Goal: Task Accomplishment & Management: Use online tool/utility

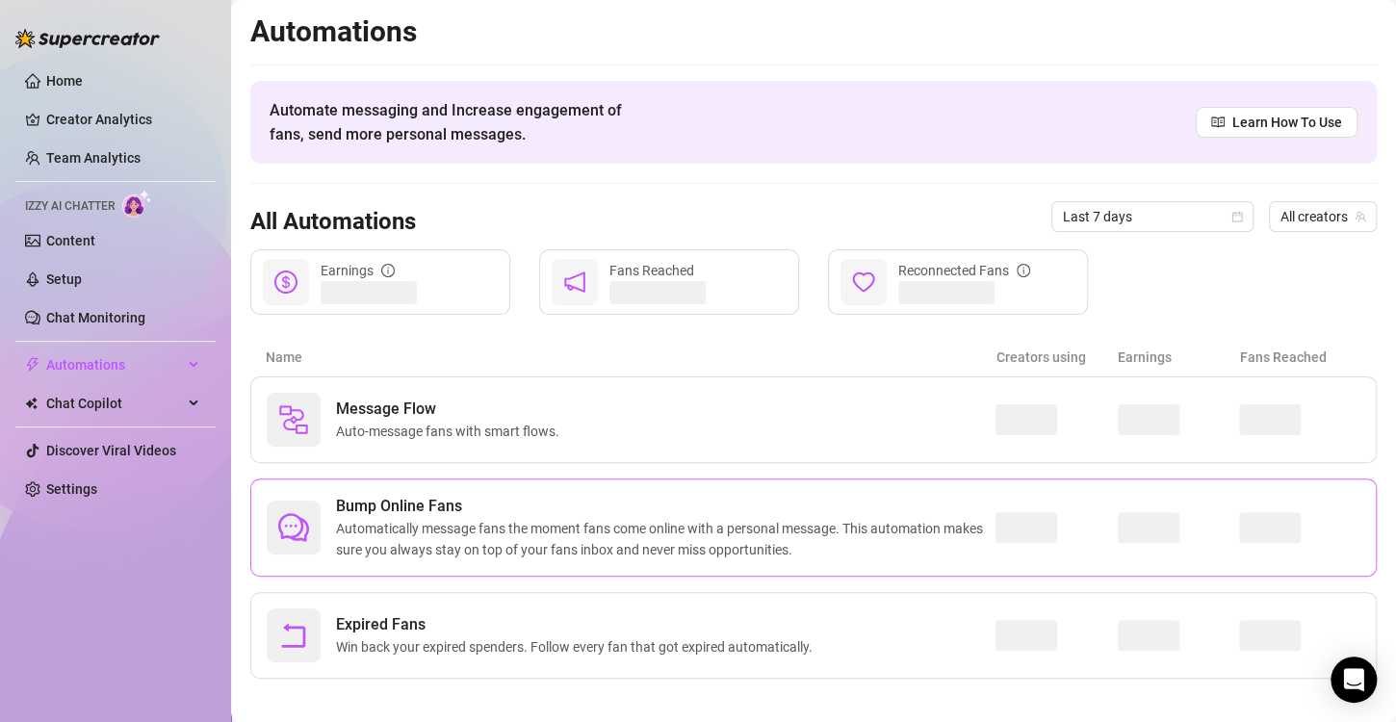
click at [627, 526] on span "Automatically message fans the moment fans come online with a personal message.…" at bounding box center [666, 539] width 660 height 42
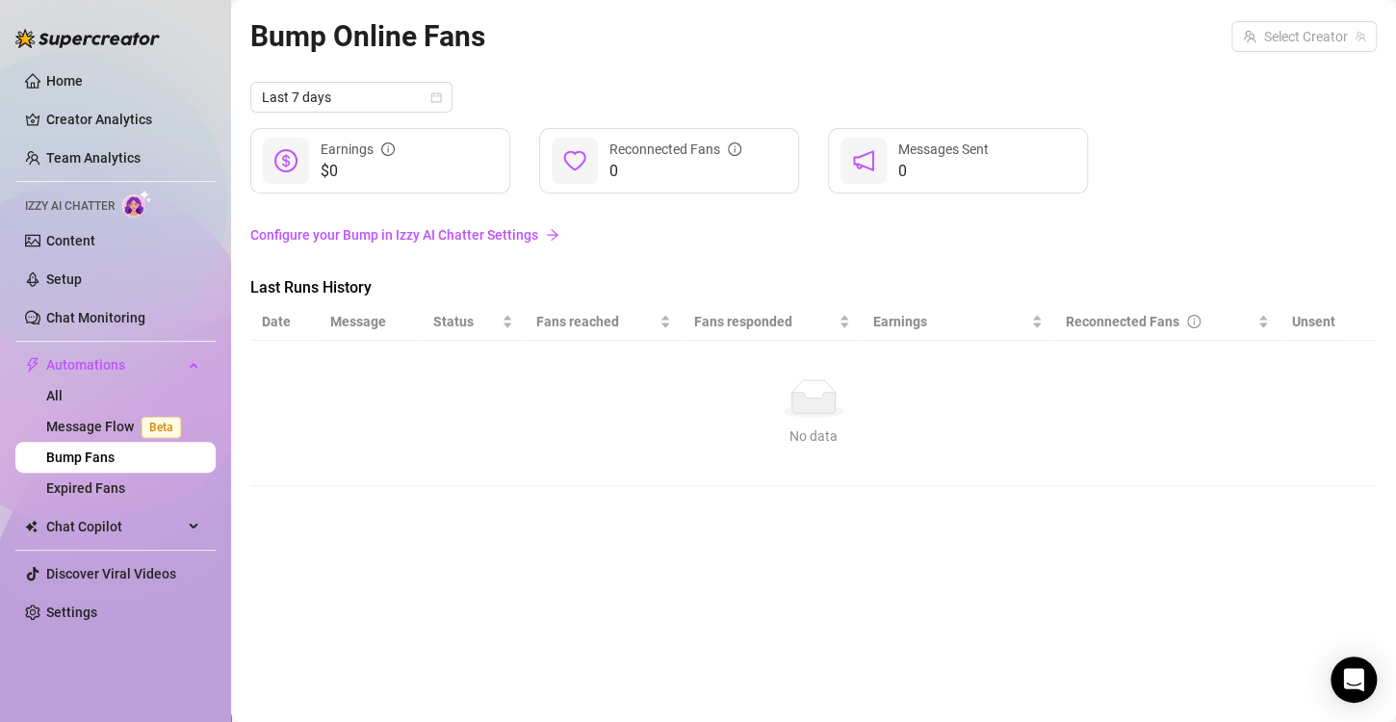
click at [434, 235] on link "Configure your Bump in Izzy AI Chatter Settings" at bounding box center [813, 234] width 1127 height 21
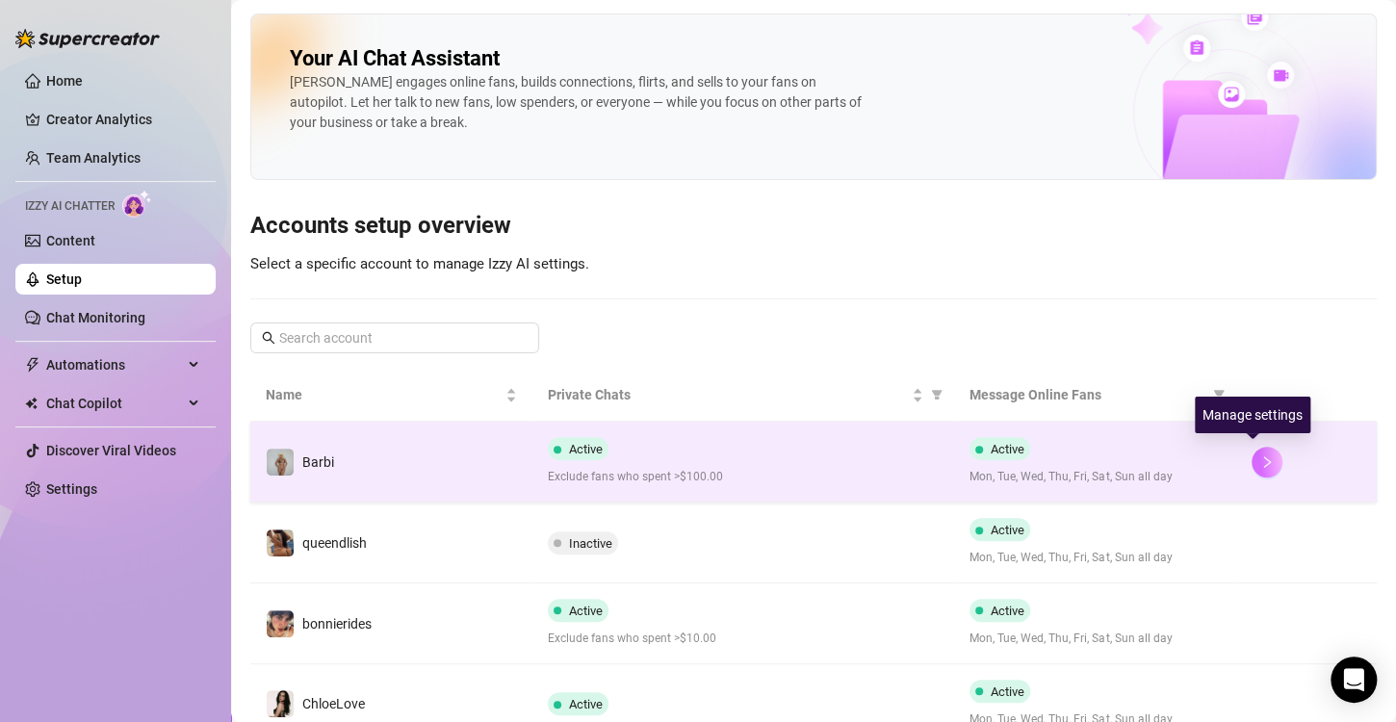
click at [1261, 457] on icon "right" at bounding box center [1267, 461] width 13 height 13
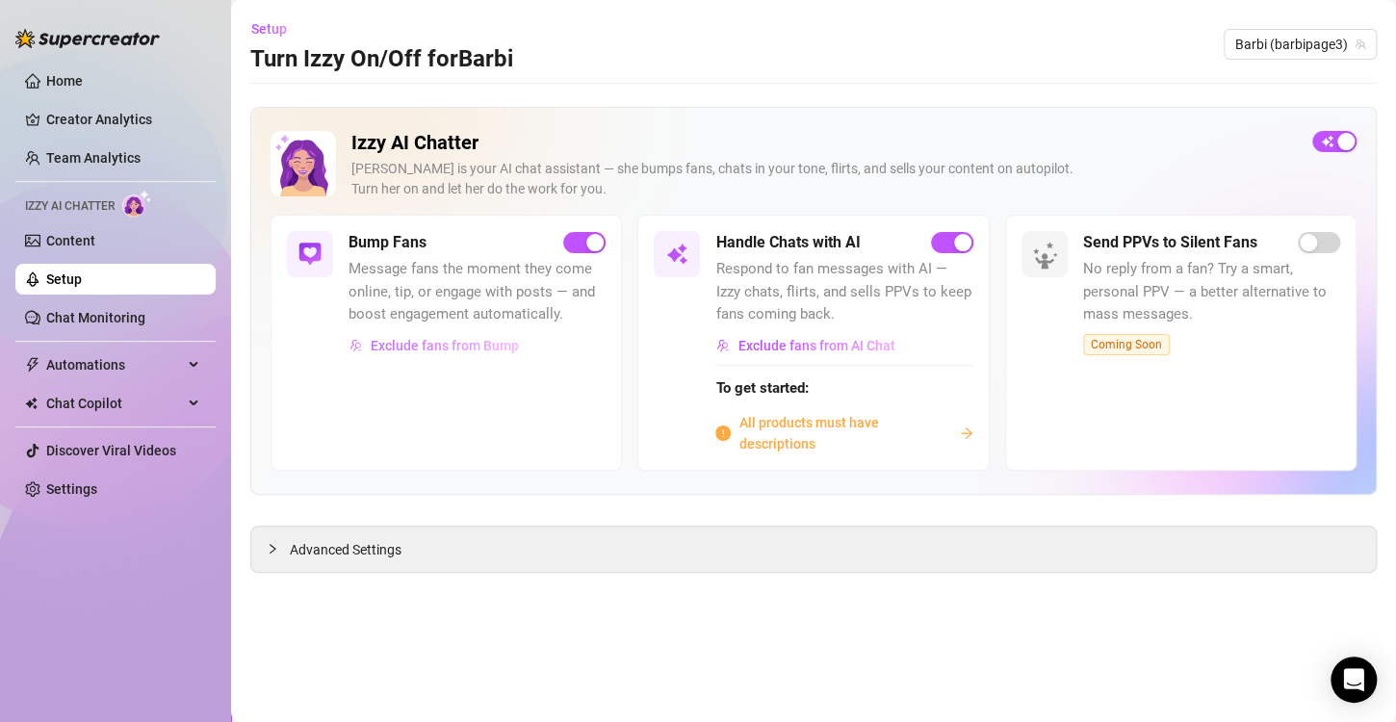
click at [507, 339] on span "Exclude fans from Bump" at bounding box center [445, 345] width 148 height 15
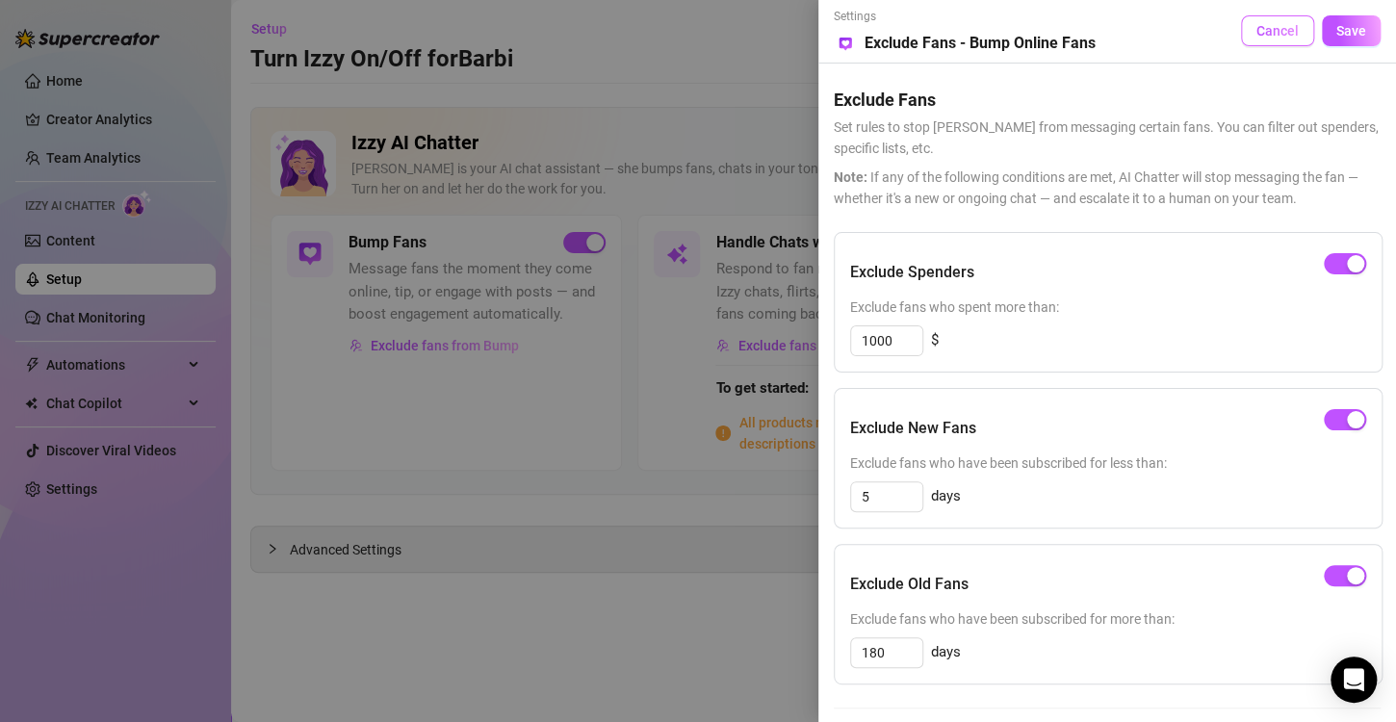
click at [1268, 38] on span "Cancel" at bounding box center [1278, 30] width 42 height 15
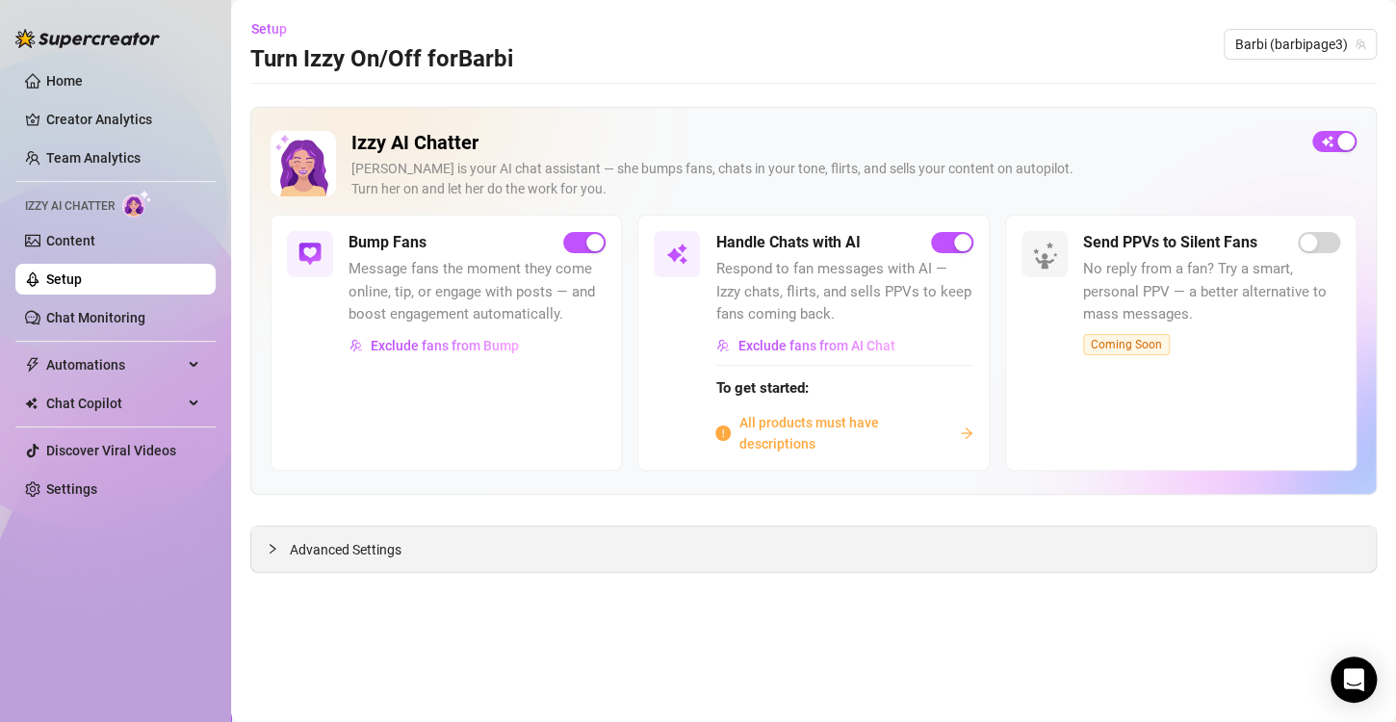
click at [366, 557] on span "Advanced Settings" at bounding box center [346, 549] width 112 height 21
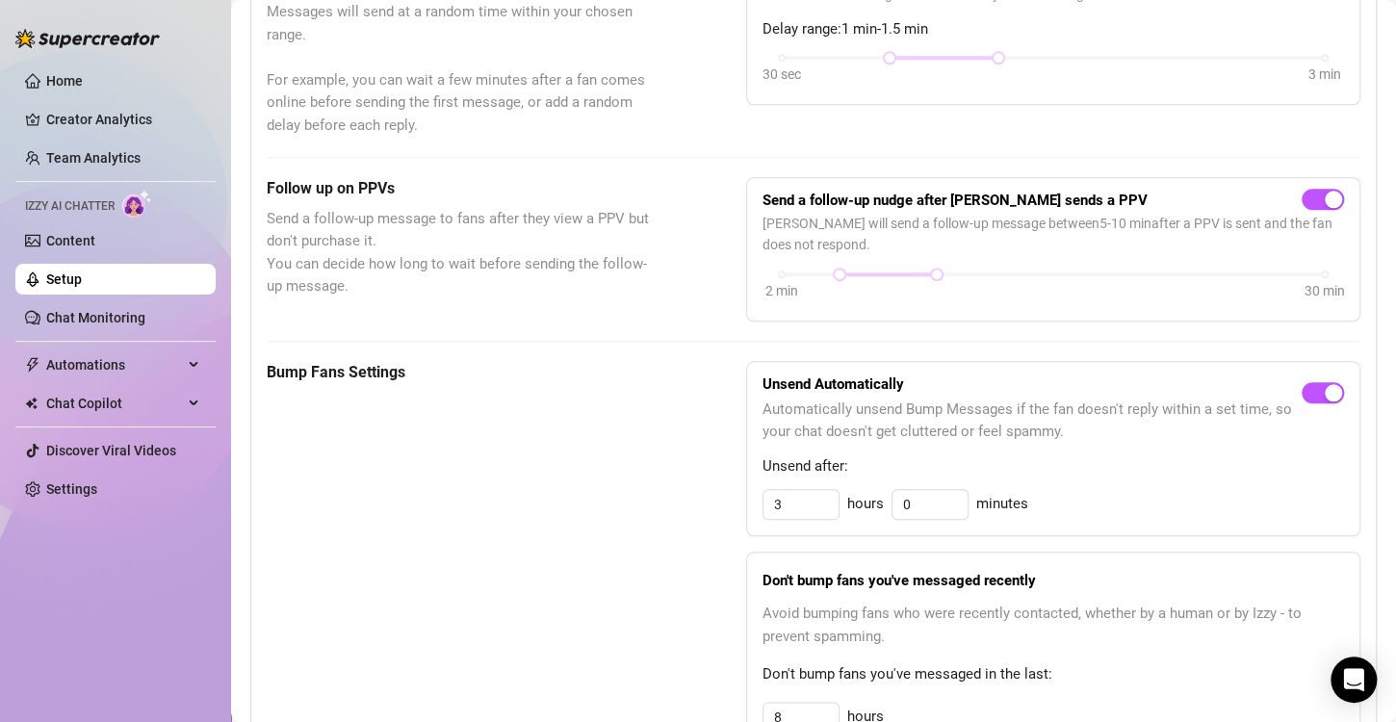
scroll to position [867, 0]
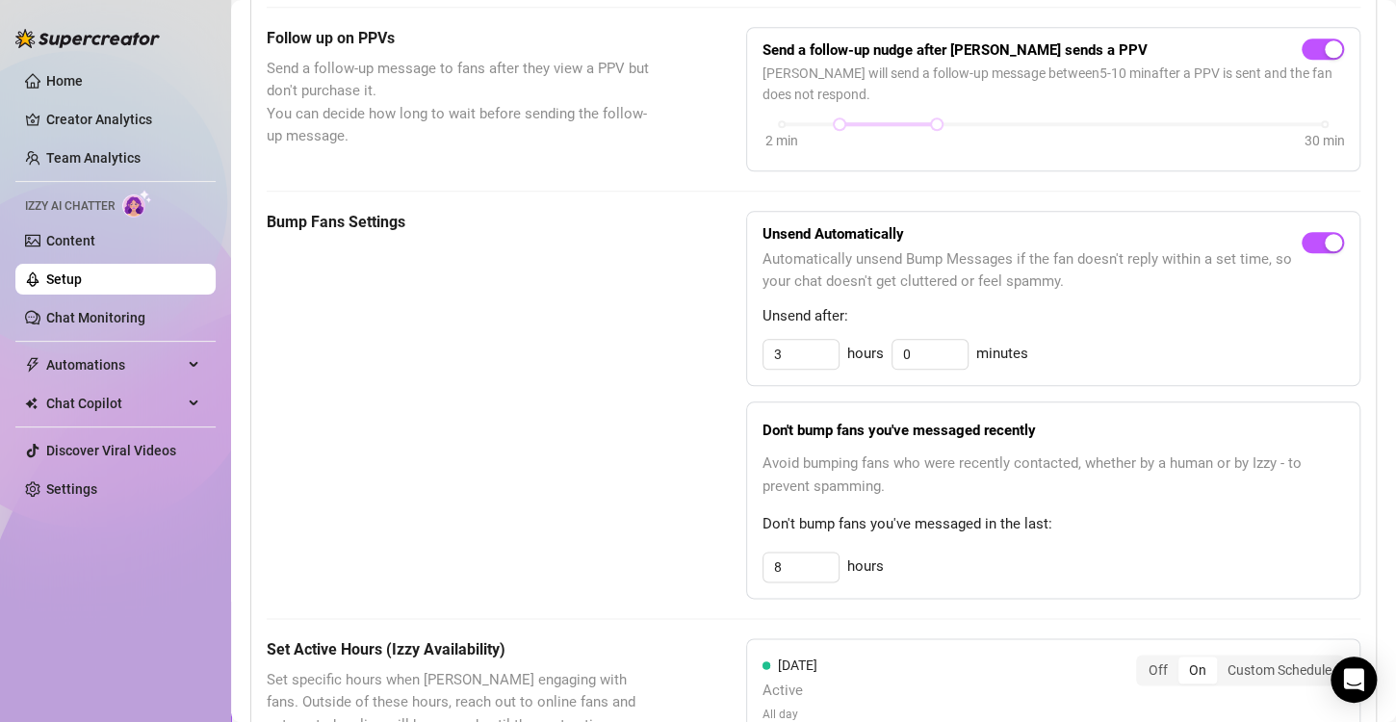
drag, startPoint x: 859, startPoint y: 517, endPoint x: 906, endPoint y: 504, distance: 49.1
click at [878, 513] on span "Don't bump fans you've messaged in the last:" at bounding box center [1054, 524] width 582 height 23
click at [926, 478] on span "Avoid bumping fans who were recently contacted, whether by a human or by Izzy -…" at bounding box center [1054, 475] width 582 height 45
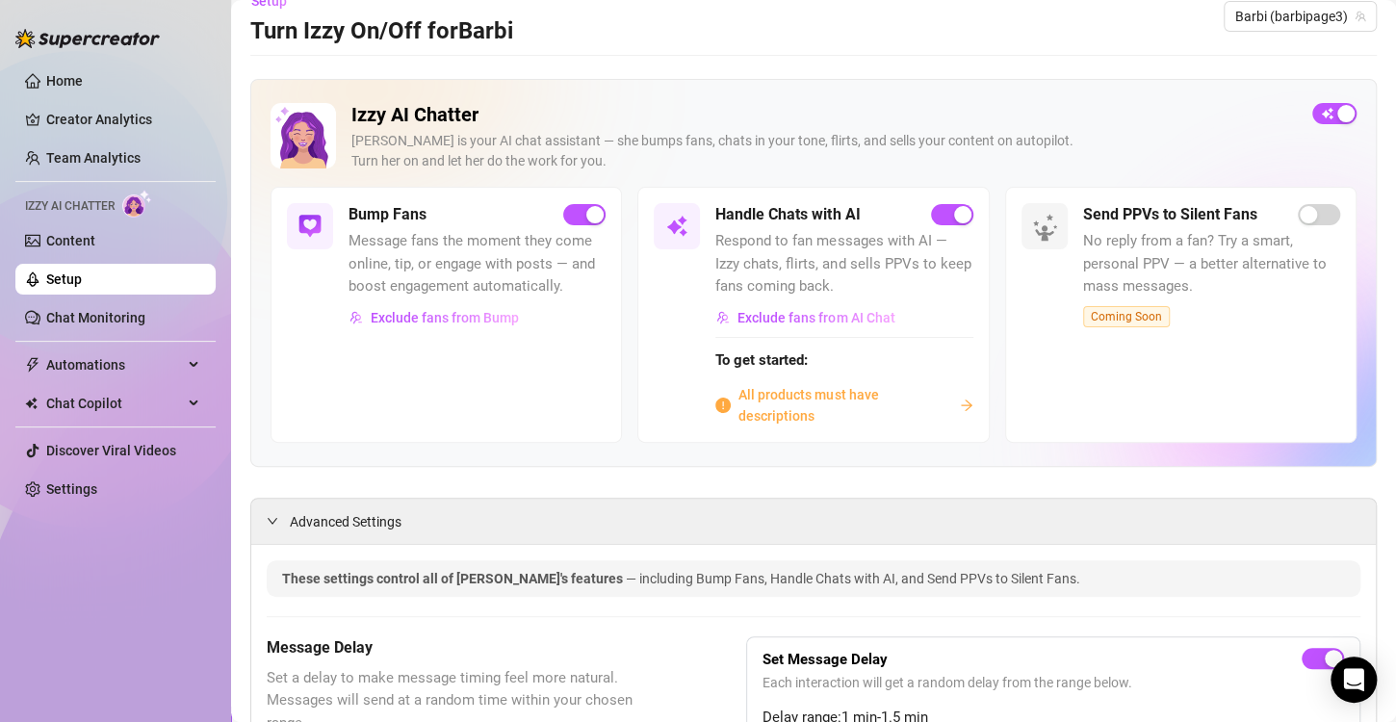
scroll to position [0, 0]
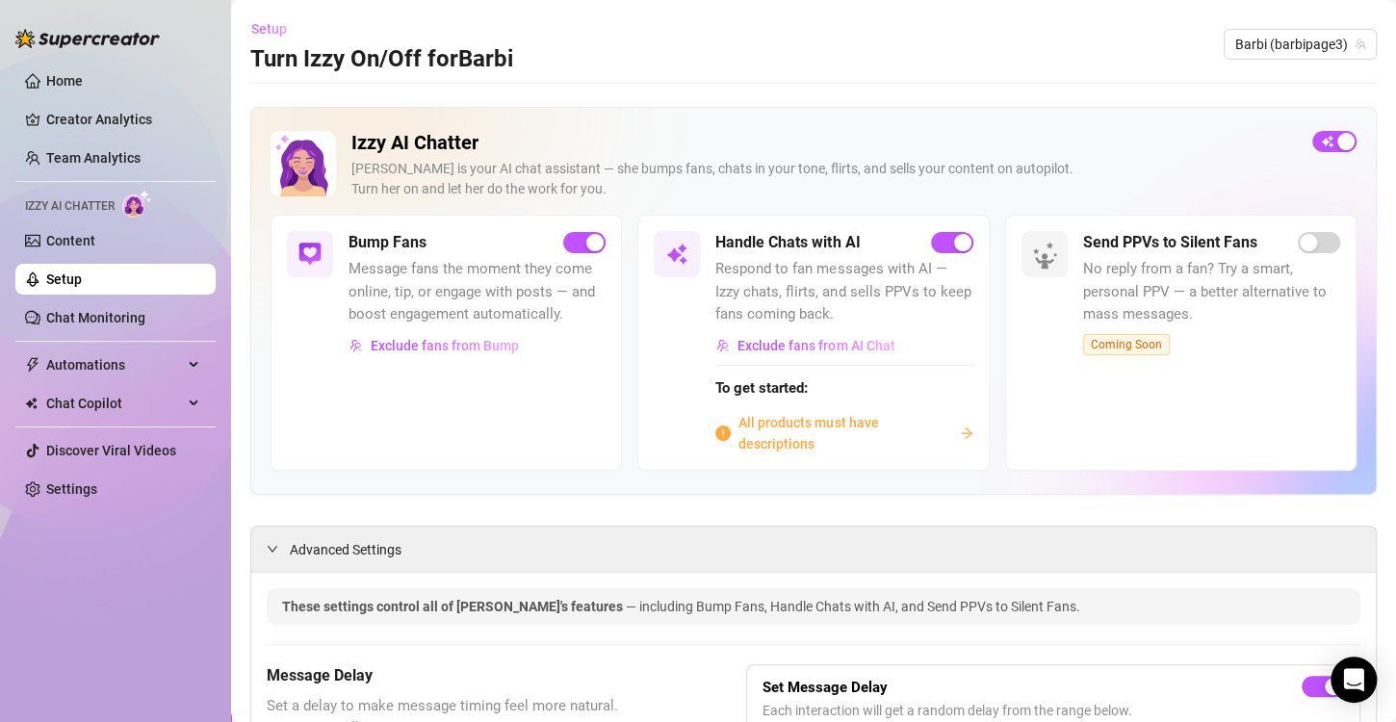
click at [275, 31] on span "Setup" at bounding box center [269, 28] width 36 height 15
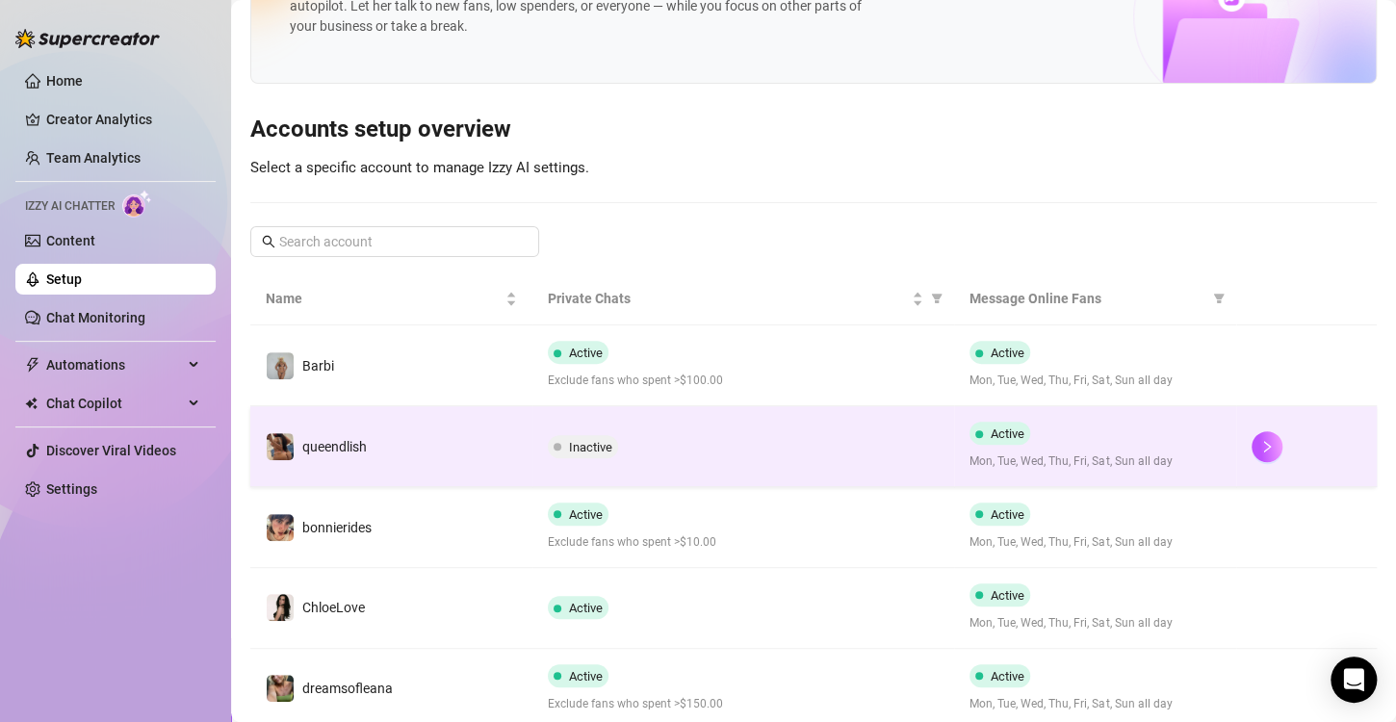
scroll to position [193, 0]
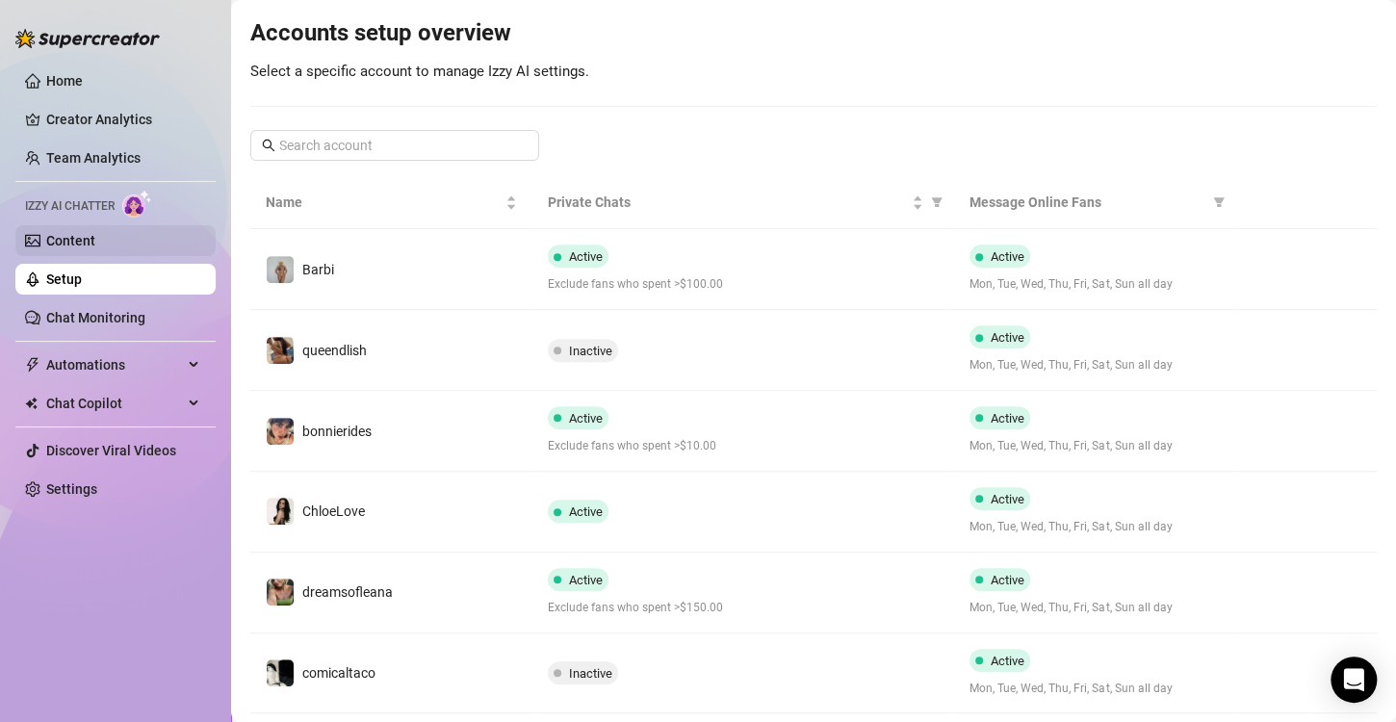
click at [58, 233] on link "Content" at bounding box center [70, 240] width 49 height 15
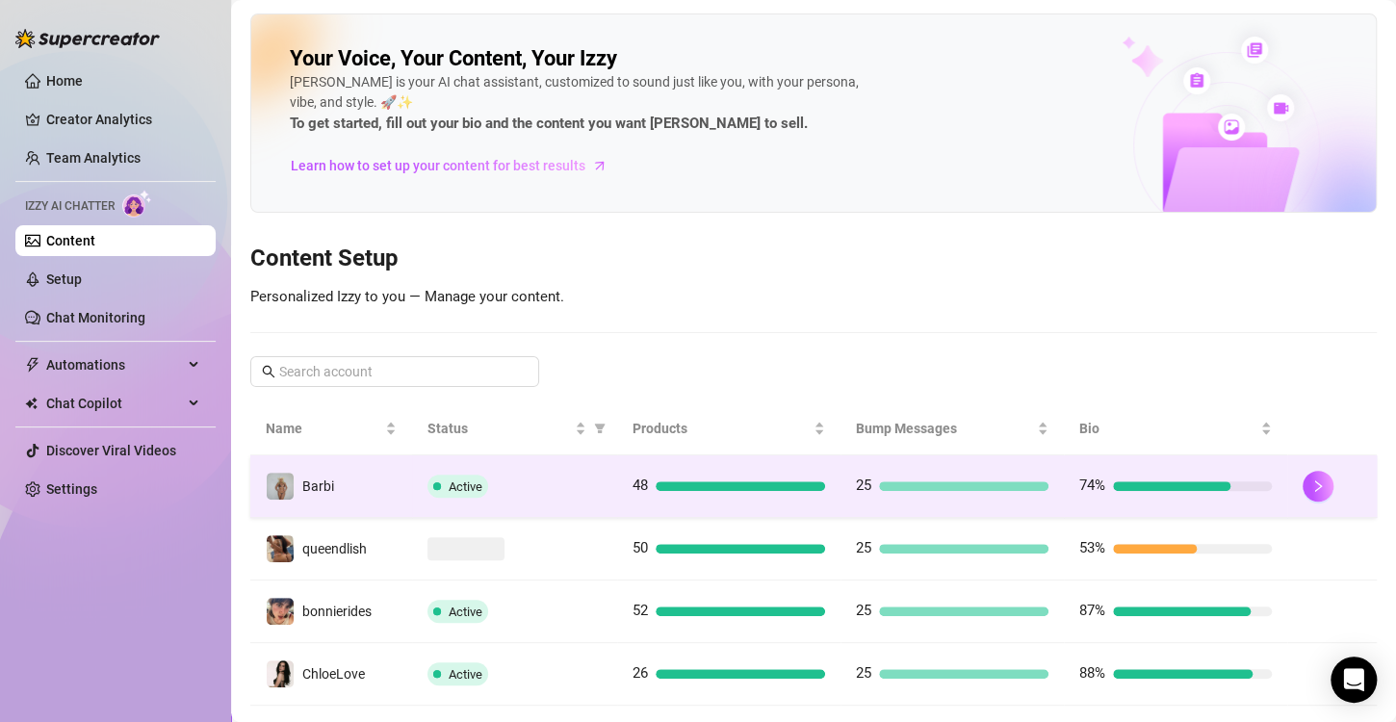
click at [1174, 501] on td "74%" at bounding box center [1175, 486] width 223 height 63
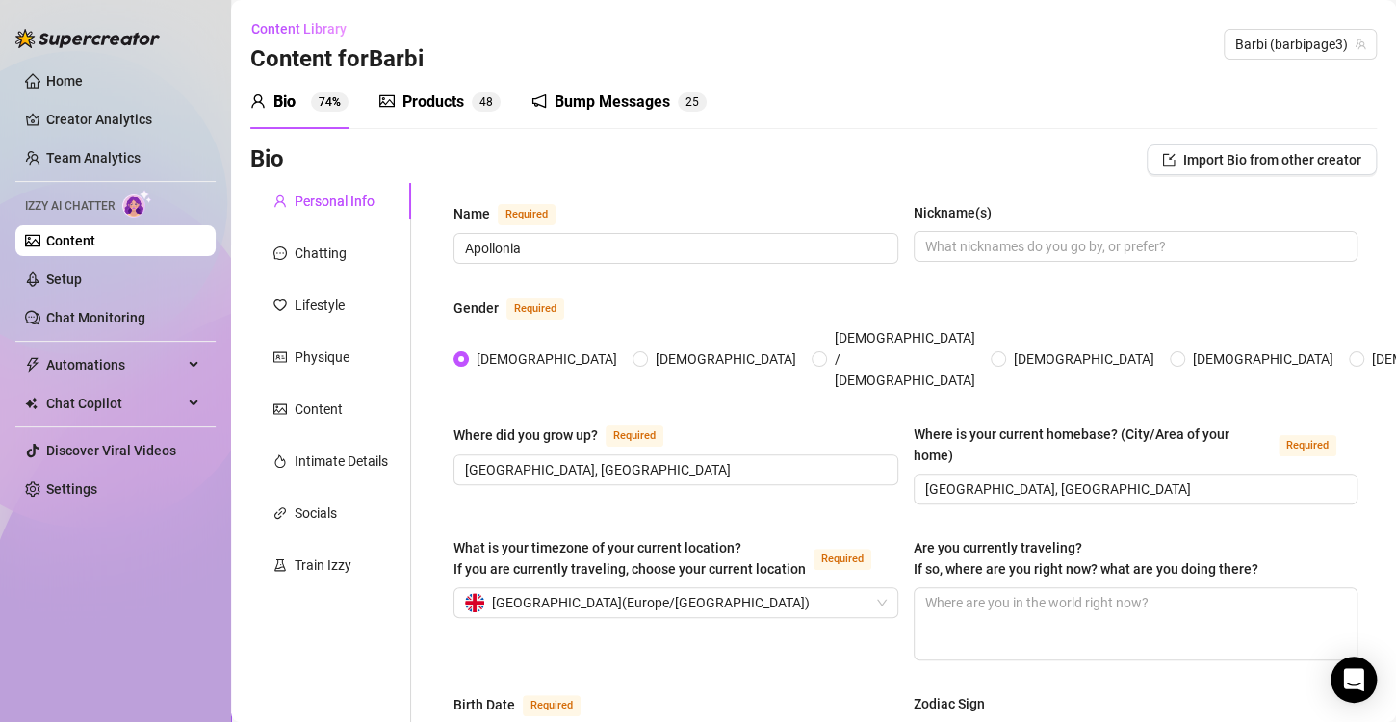
click at [554, 113] on div "Bump Messages 2 5" at bounding box center [619, 102] width 175 height 23
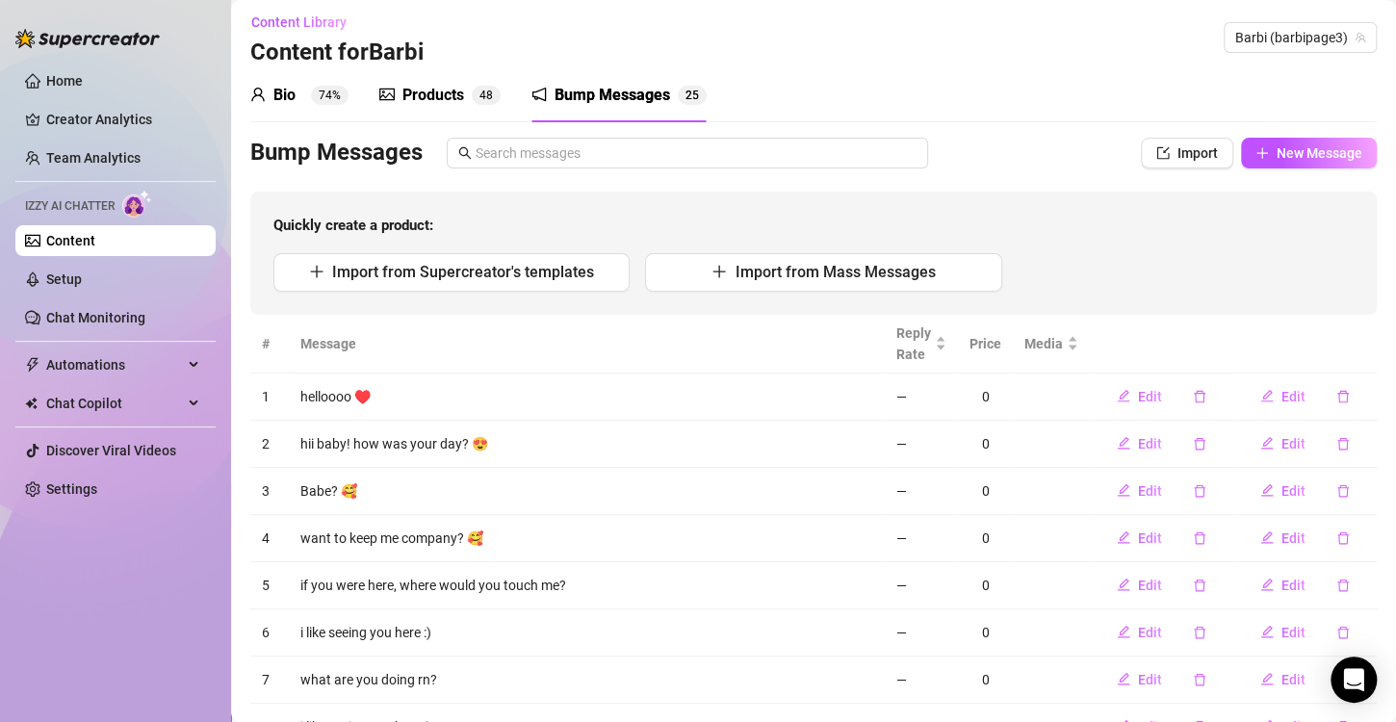
scroll to position [239, 0]
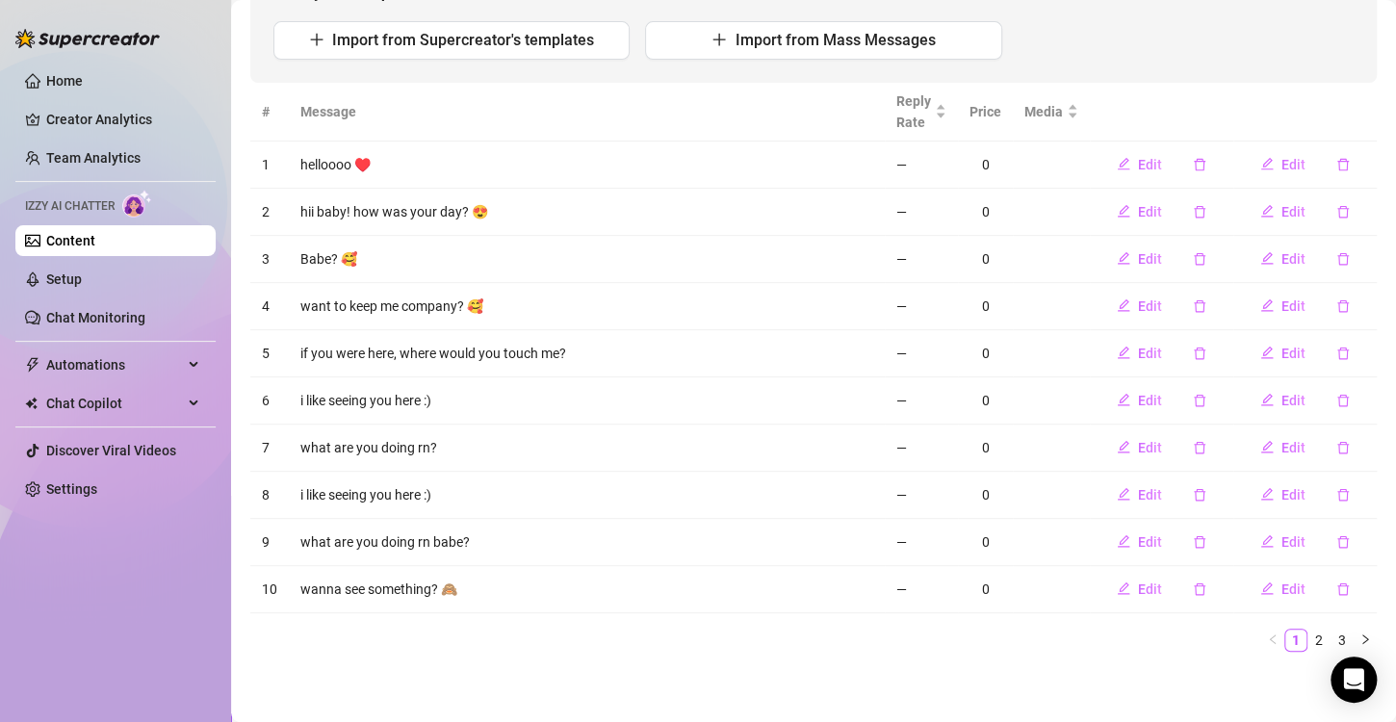
drag, startPoint x: 429, startPoint y: 639, endPoint x: 440, endPoint y: 639, distance: 11.6
click at [429, 639] on ul "1 2 3" at bounding box center [813, 640] width 1127 height 23
click at [644, 664] on main "Content Library Content for [PERSON_NAME] (barbipage3) Bio 74% Products 4 8 Bum…" at bounding box center [813, 243] width 1165 height 964
click at [1309, 645] on link "2" at bounding box center [1319, 640] width 21 height 21
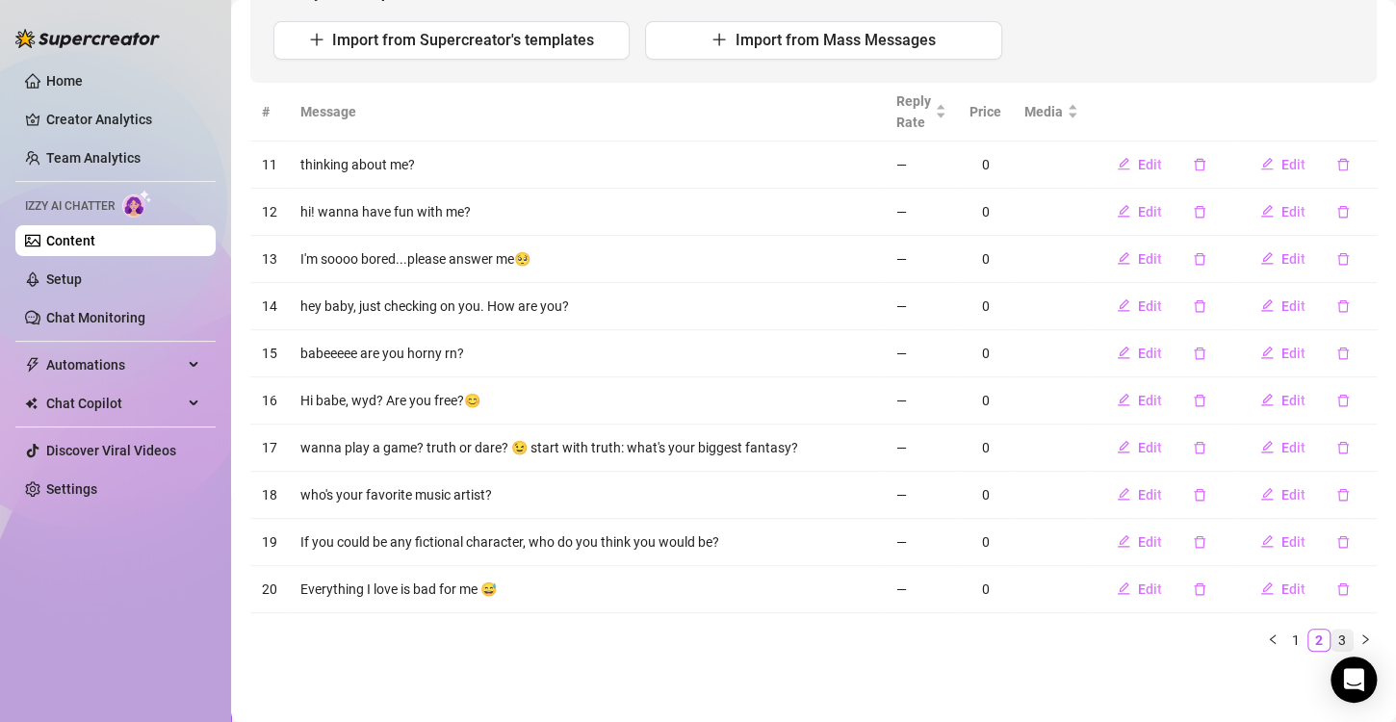
click at [1332, 642] on link "3" at bounding box center [1342, 640] width 21 height 21
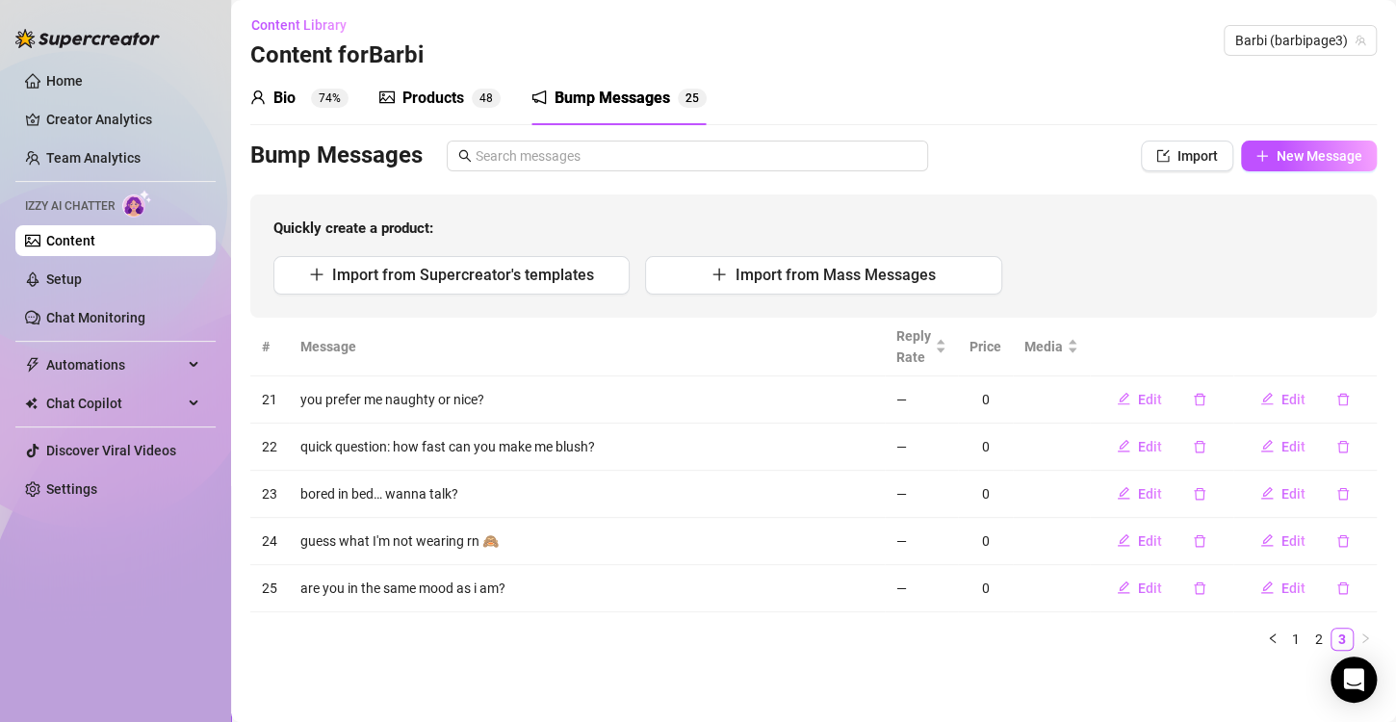
scroll to position [0, 0]
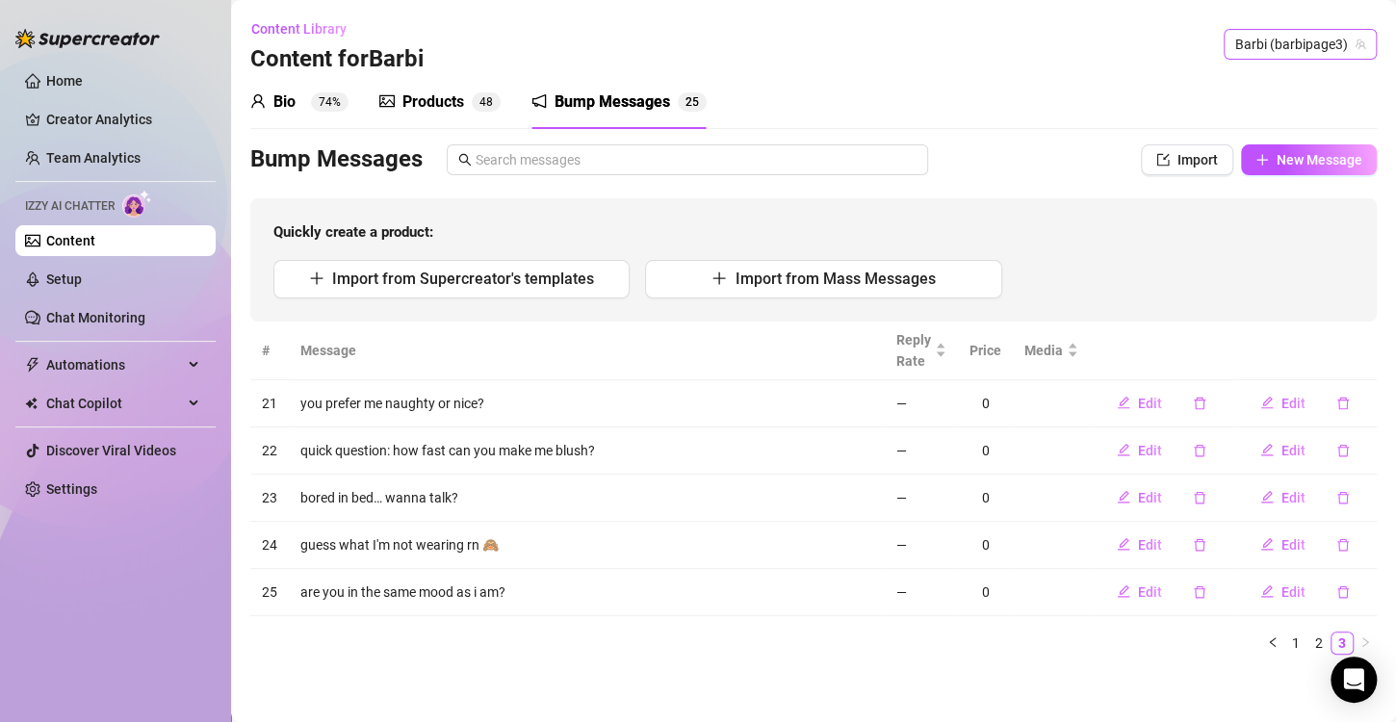
click at [1247, 47] on span "Barbi (barbipage3)" at bounding box center [1301, 44] width 130 height 29
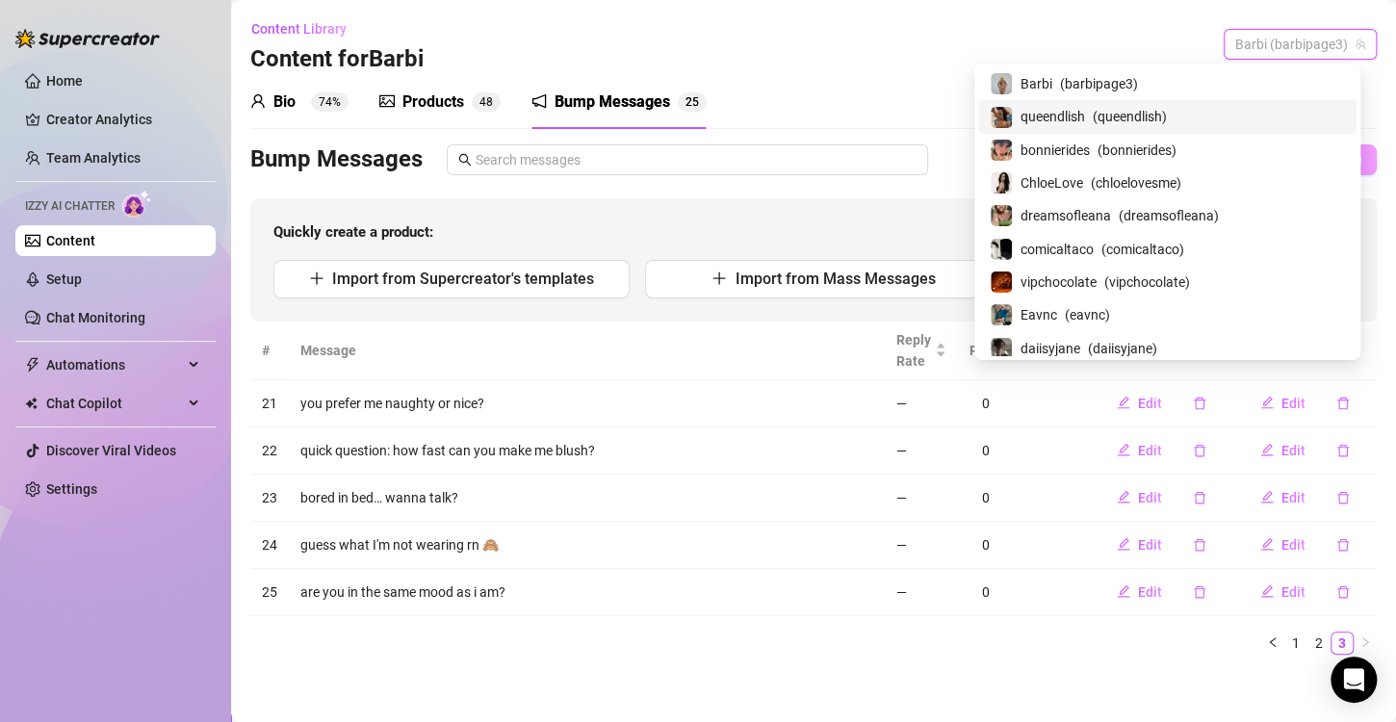
click at [1167, 113] on span "( queendlish )" at bounding box center [1130, 116] width 74 height 21
